Goal: Task Accomplishment & Management: Manage account settings

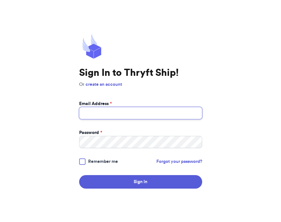
click at [153, 117] on input "Email Address *" at bounding box center [140, 113] width 123 height 12
click at [114, 115] on input "s.abderrehman@gmail.com" at bounding box center [140, 113] width 123 height 12
type input "s.abderrehman+1@gmail.com"
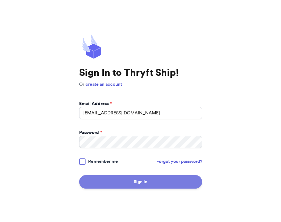
click at [134, 184] on button "Sign In" at bounding box center [140, 181] width 123 height 13
